Goal: Information Seeking & Learning: Learn about a topic

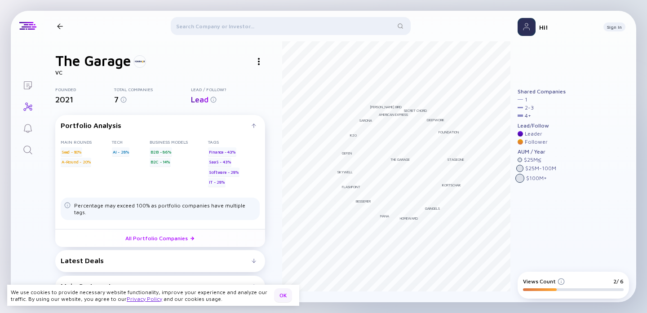
click at [281, 296] on div "OK" at bounding box center [283, 296] width 18 height 14
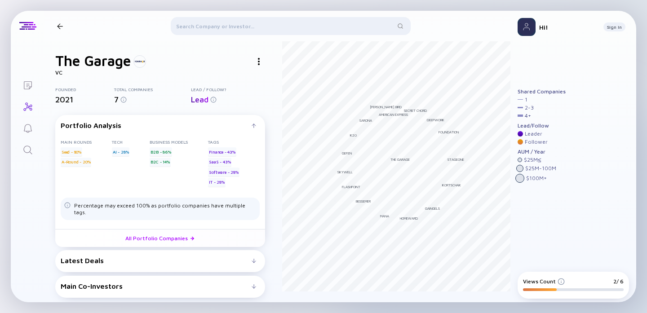
click at [257, 257] on div "Latest Deals" at bounding box center [160, 261] width 199 height 8
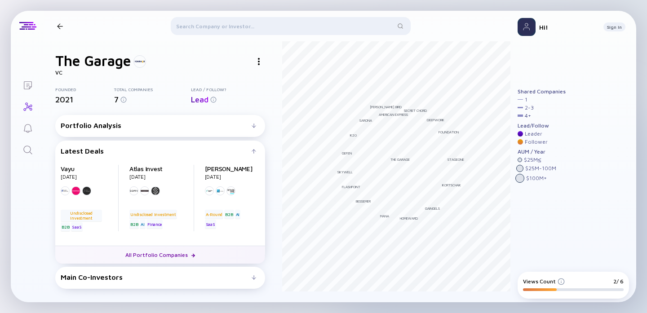
click at [166, 246] on link "All Portfolio Companies" at bounding box center [160, 255] width 210 height 18
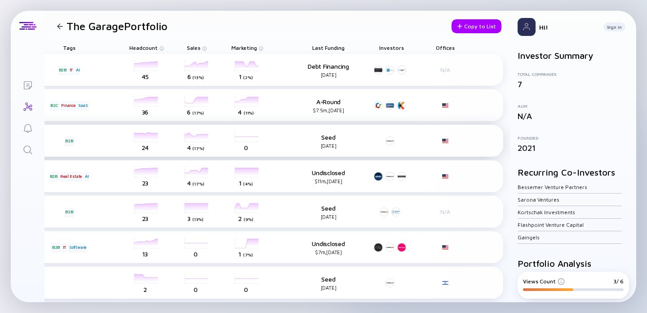
scroll to position [0, 187]
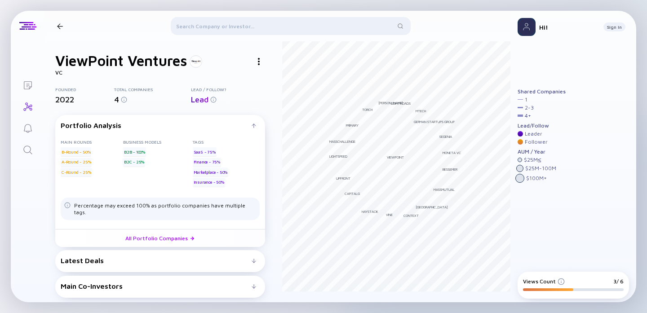
click at [224, 257] on div "Latest Deals" at bounding box center [156, 261] width 191 height 8
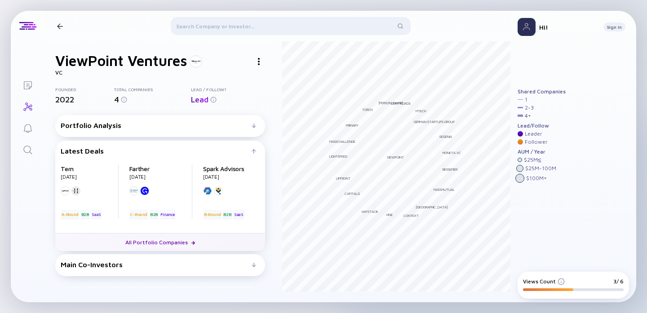
click at [176, 244] on link "All Portfolio Companies" at bounding box center [160, 242] width 210 height 18
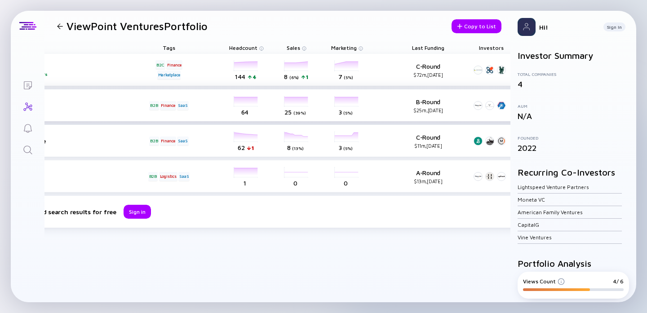
scroll to position [0, 187]
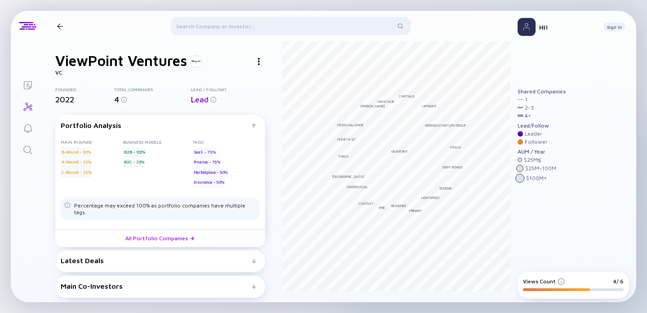
click at [258, 257] on div "Latest Deals" at bounding box center [160, 261] width 199 height 8
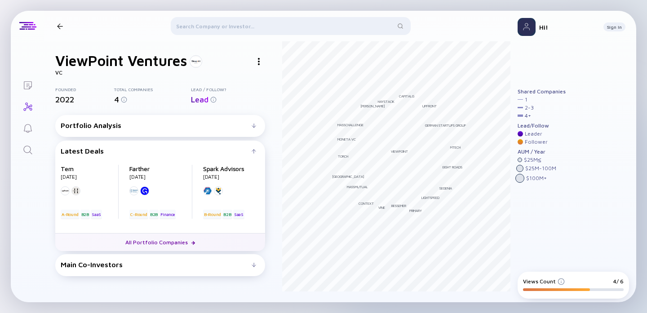
click at [170, 246] on link "All Portfolio Companies" at bounding box center [160, 242] width 210 height 18
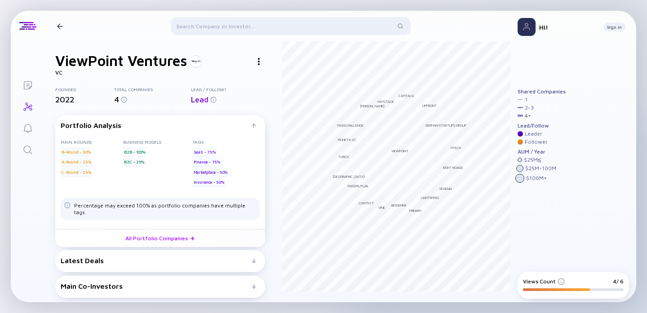
click at [215, 26] on div at bounding box center [291, 28] width 240 height 22
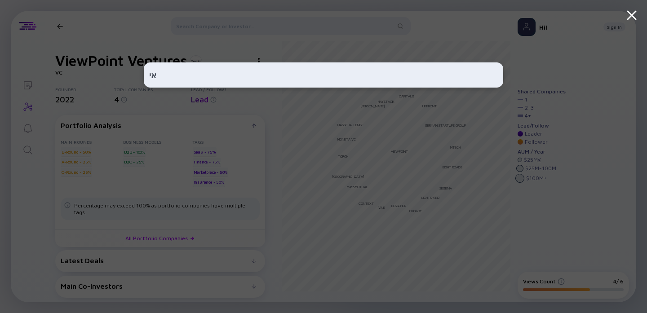
type input "א"
type input "the garage"
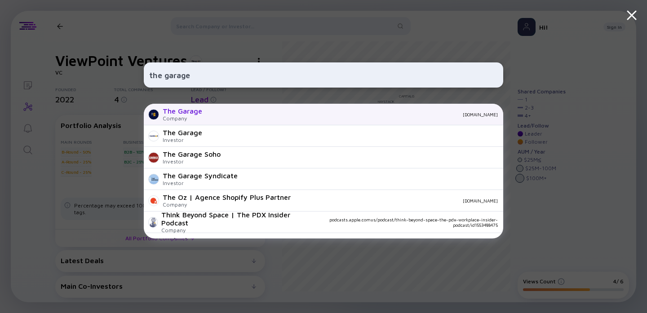
click at [201, 114] on div "The Garage" at bounding box center [183, 111] width 40 height 8
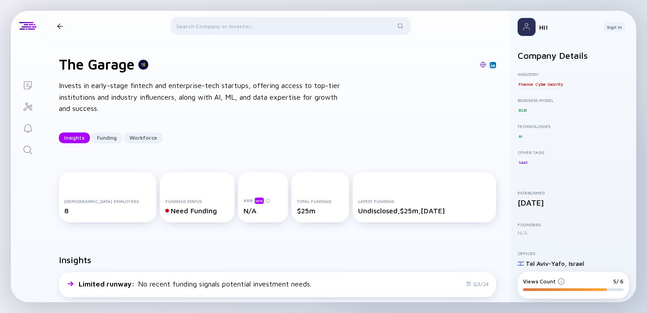
click at [30, 110] on icon "Investor Map" at bounding box center [27, 107] width 11 height 11
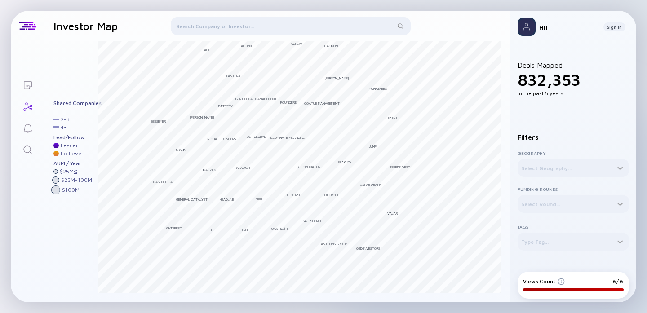
click at [202, 31] on div at bounding box center [291, 28] width 240 height 22
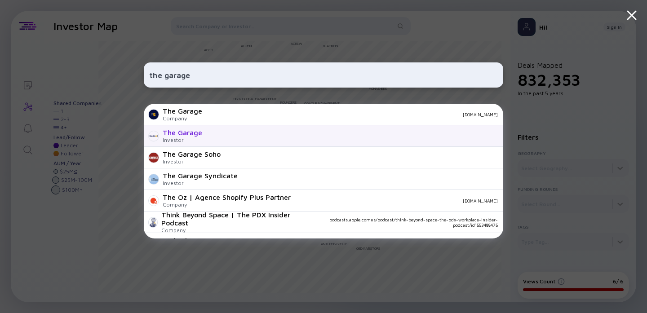
type input "the garage"
click at [182, 137] on div "The Garage" at bounding box center [183, 133] width 40 height 8
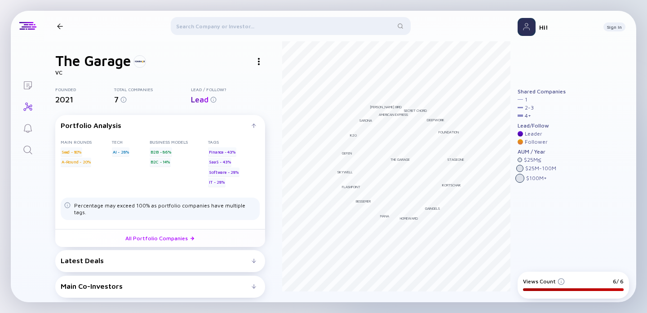
click at [255, 259] on div at bounding box center [254, 261] width 4 height 4
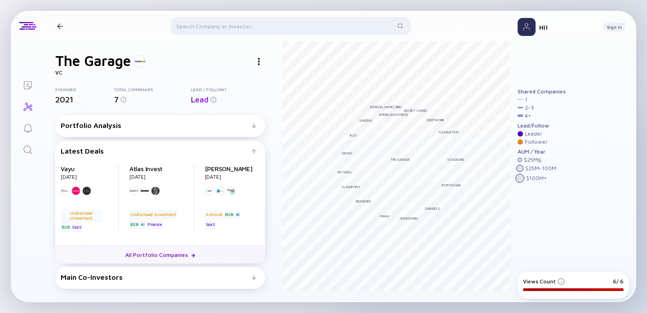
click at [178, 254] on link "All Portfolio Companies" at bounding box center [160, 255] width 210 height 18
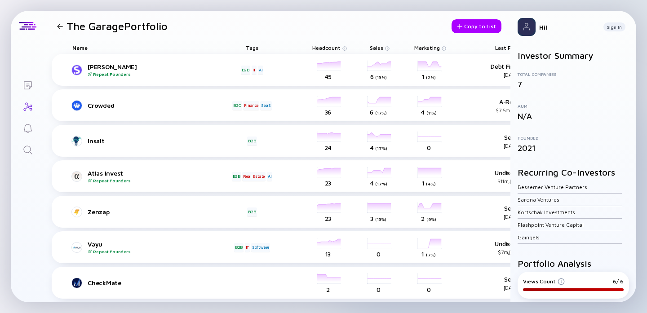
click at [64, 24] on div at bounding box center [59, 26] width 13 height 6
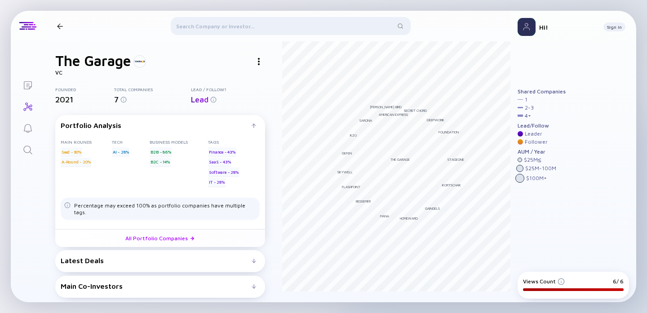
click at [250, 282] on div "Main Co-Investors" at bounding box center [156, 286] width 191 height 8
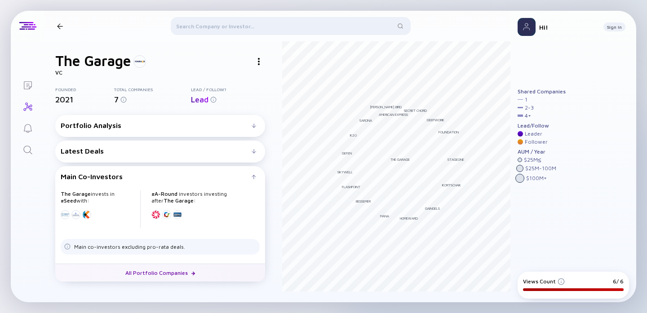
click at [170, 270] on link "All Portfolio Companies" at bounding box center [160, 273] width 210 height 18
